Goal: Navigation & Orientation: Find specific page/section

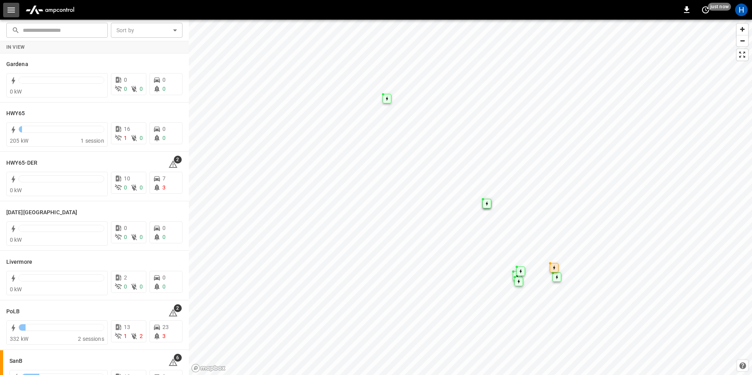
click at [11, 9] on icon "button" at bounding box center [11, 10] width 10 height 10
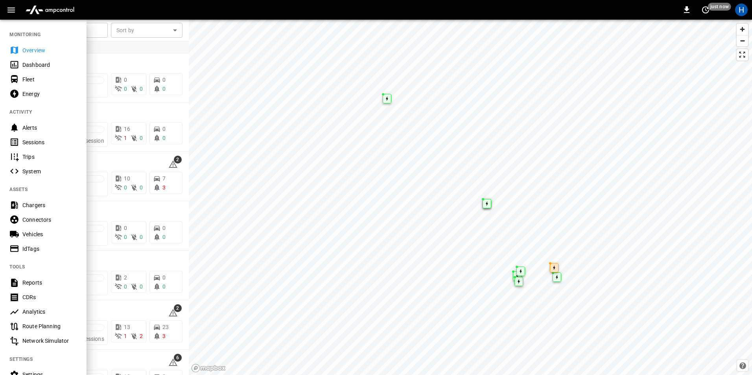
click at [37, 67] on div "Dashboard" at bounding box center [49, 65] width 55 height 8
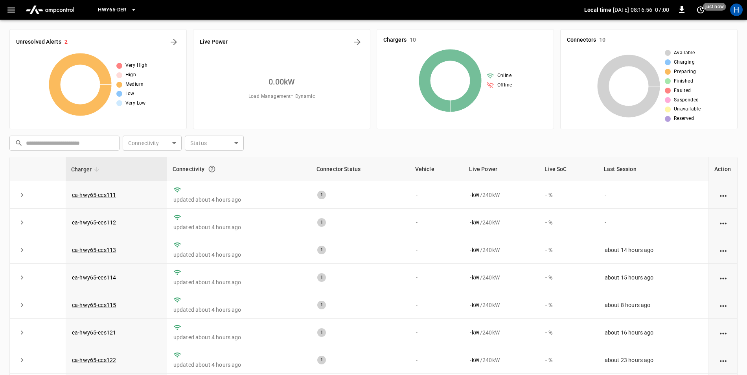
drag, startPoint x: 135, startPoint y: 11, endPoint x: 130, endPoint y: 12, distance: 5.0
click at [130, 12] on button "HWY65-DER" at bounding box center [117, 9] width 45 height 15
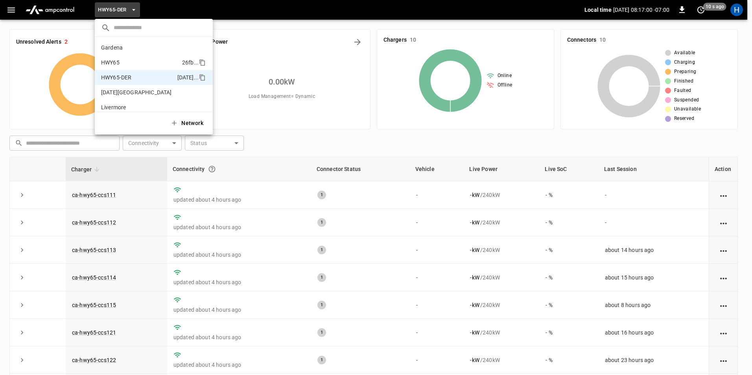
click at [157, 62] on p "HWY65" at bounding box center [140, 63] width 78 height 8
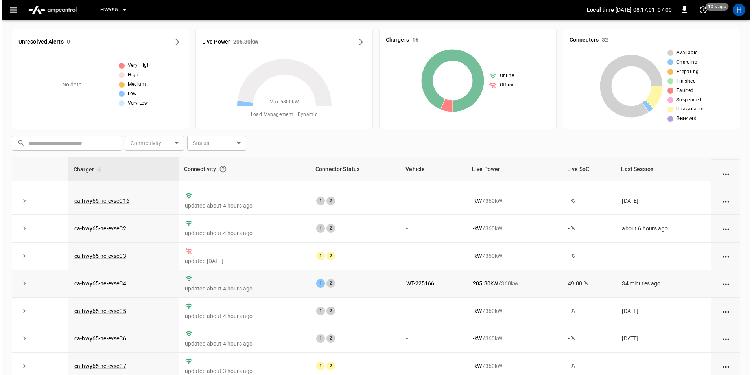
scroll to position [209, 0]
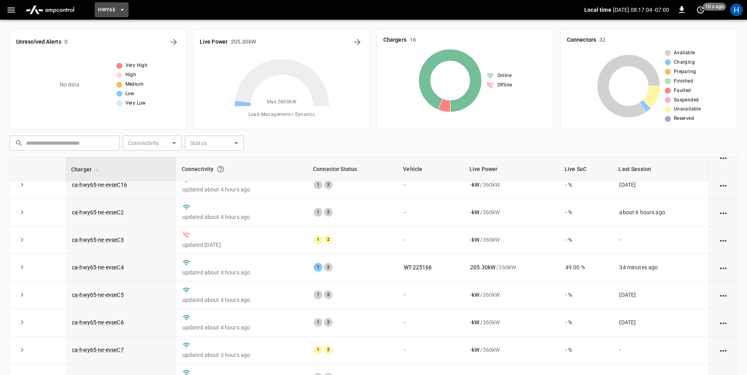
click at [127, 11] on button "HWY65" at bounding box center [112, 9] width 34 height 15
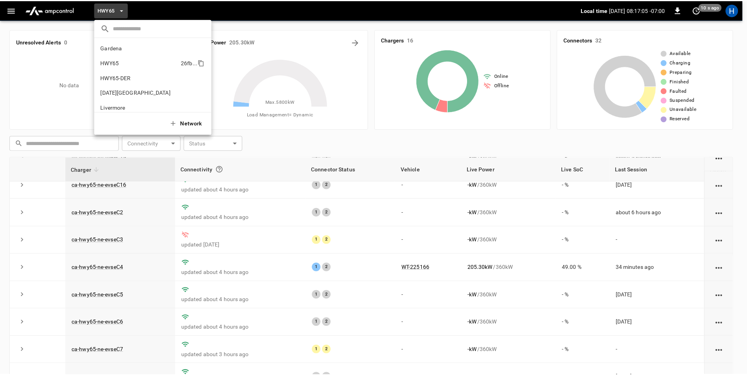
scroll to position [13, 0]
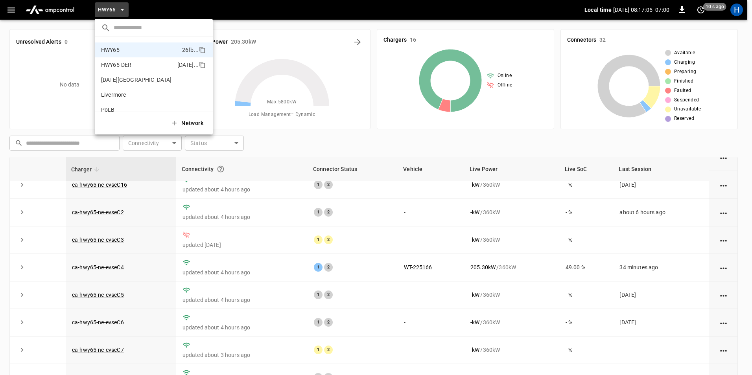
click at [144, 68] on p "HWY65-DER" at bounding box center [137, 65] width 73 height 8
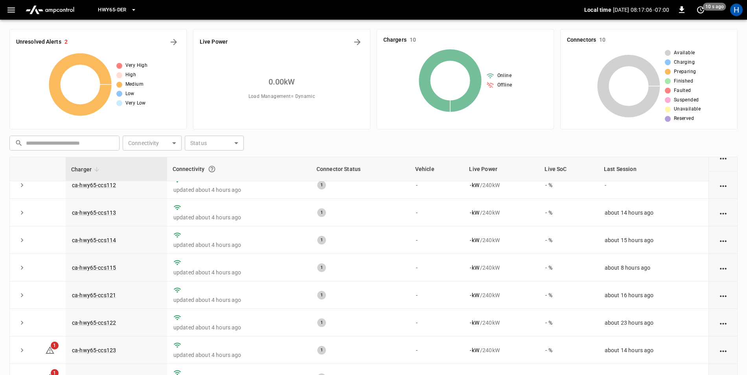
scroll to position [41, 0]
